Goal: Transaction & Acquisition: Purchase product/service

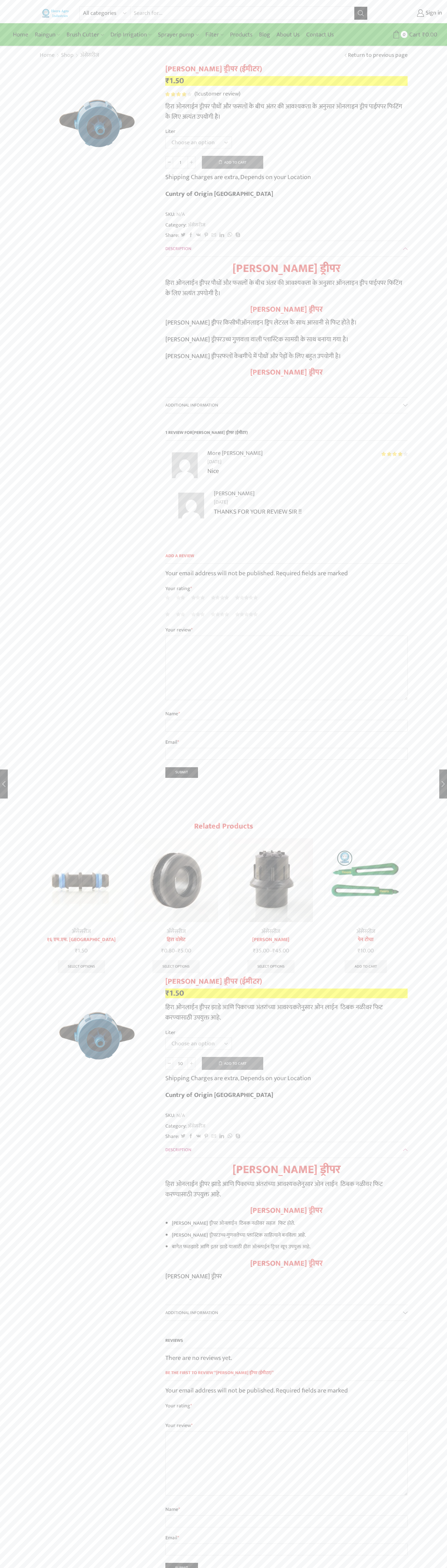
type input "1"
type input "Google Storebot"
click at [396, 35] on icon at bounding box center [396, 34] width 8 height 8
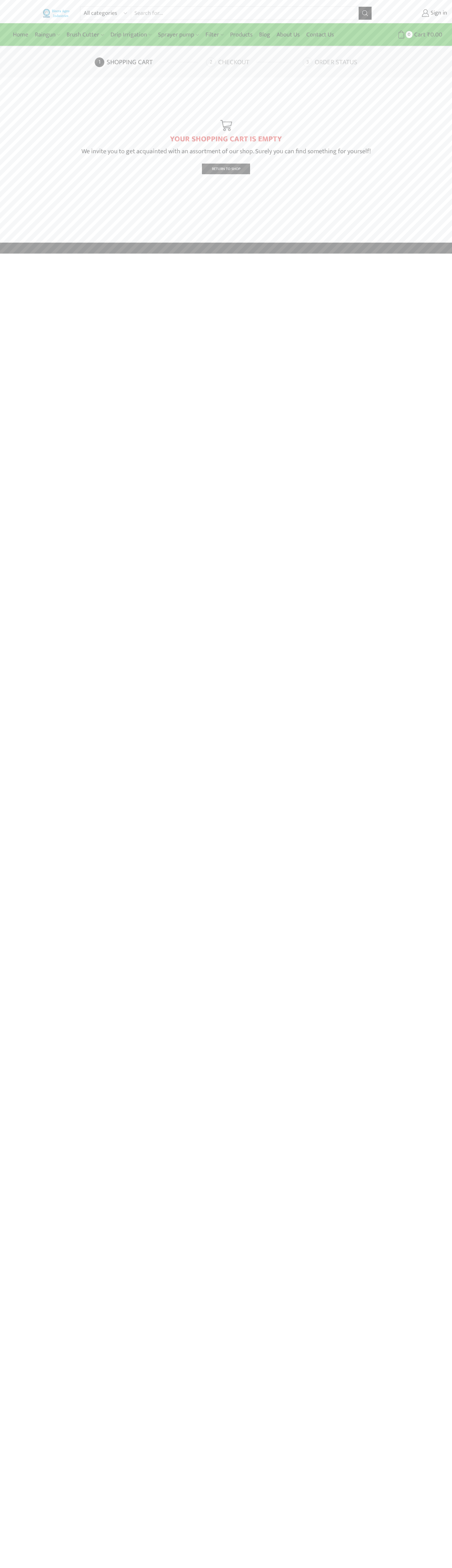
click at [253, 62] on link "Checkout" at bounding box center [253, 62] width 95 height 10
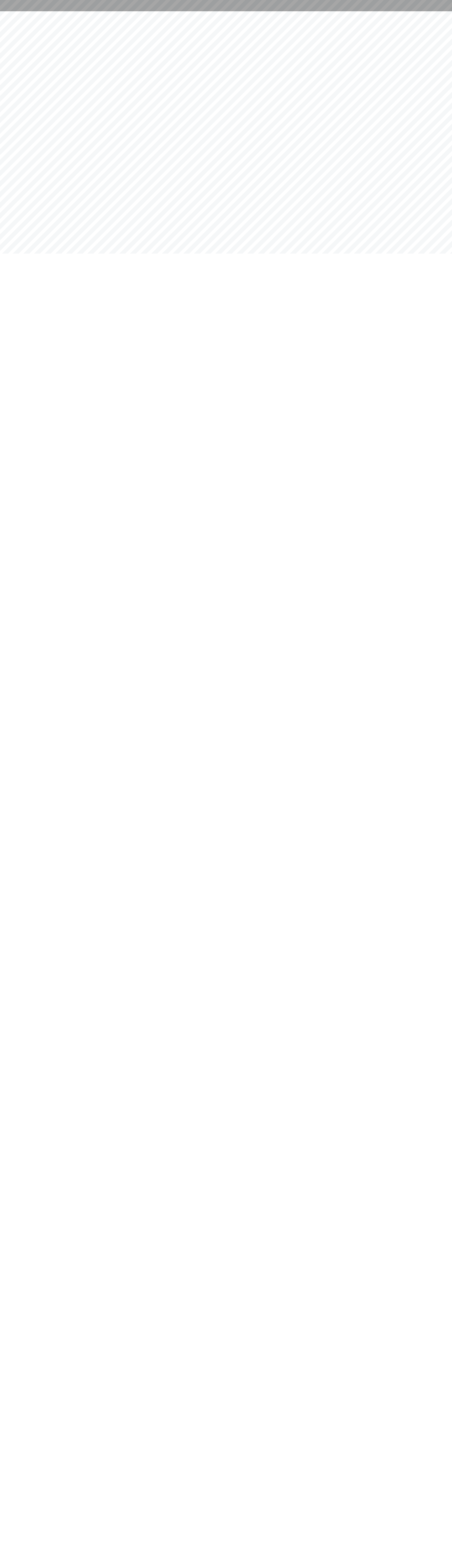
click at [447, 12] on html at bounding box center [226, 5] width 452 height 12
click at [439, 12] on html at bounding box center [226, 5] width 452 height 12
click at [87, 12] on html at bounding box center [226, 5] width 452 height 12
click at [15, 12] on html at bounding box center [226, 5] width 452 height 12
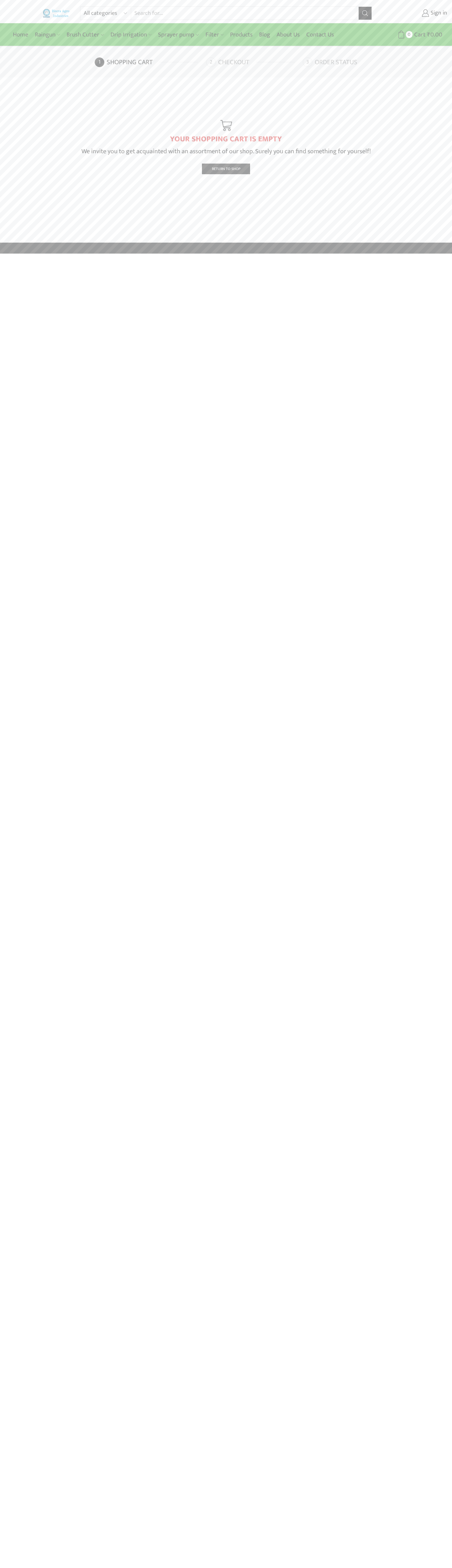
click at [253, 62] on link "Checkout" at bounding box center [253, 62] width 95 height 10
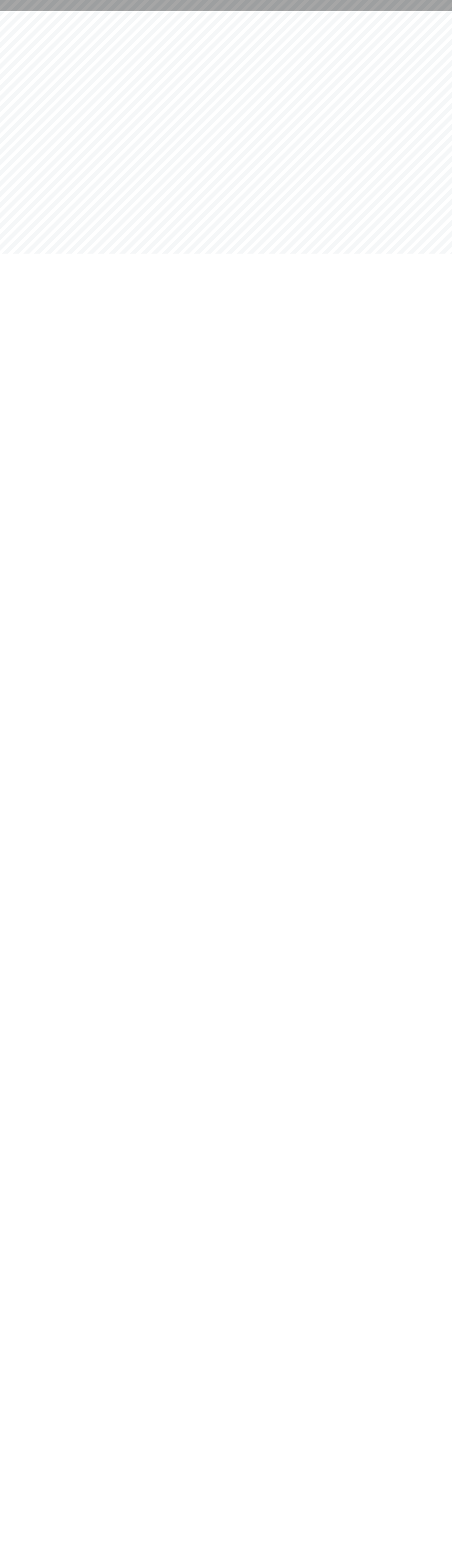
click at [81, 12] on html at bounding box center [226, 5] width 452 height 12
click at [428, 12] on html at bounding box center [226, 5] width 452 height 12
click at [370, 12] on html at bounding box center [226, 5] width 452 height 12
click at [13, 12] on html at bounding box center [226, 5] width 452 height 12
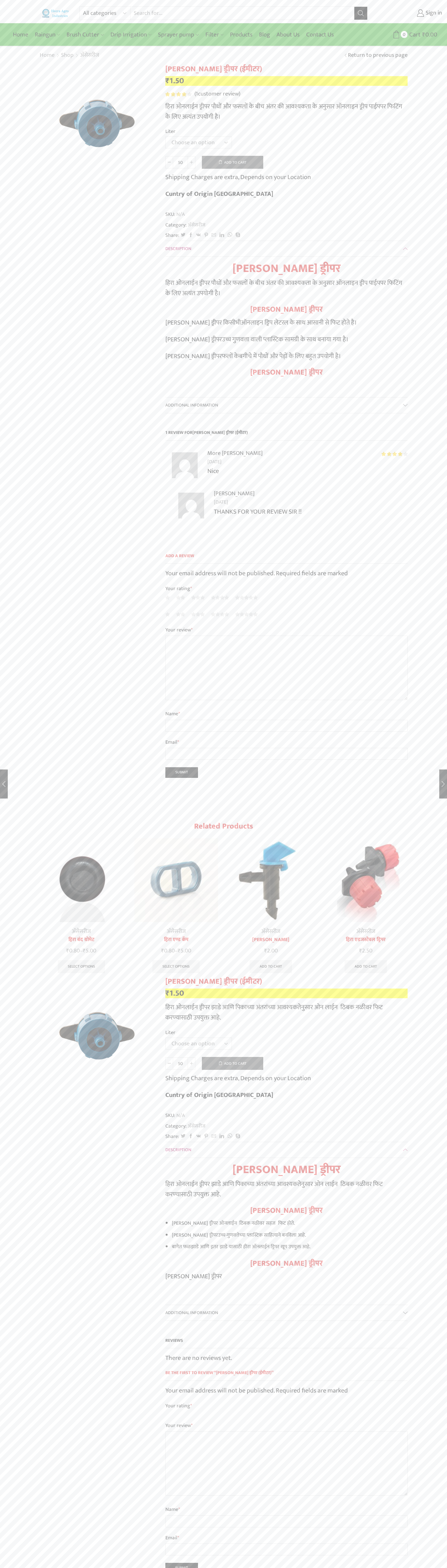
click at [178, 94] on span "1" at bounding box center [178, 94] width 27 height 4
